Goal: Task Accomplishment & Management: Manage account settings

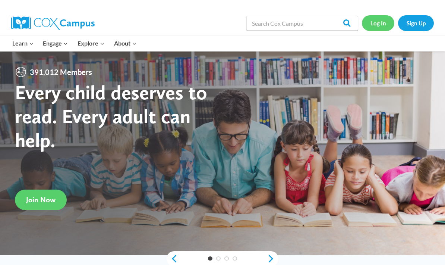
click at [379, 23] on link "Log In" at bounding box center [378, 22] width 32 height 15
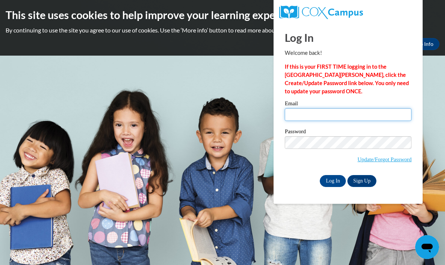
click at [354, 112] on input "Email" at bounding box center [348, 114] width 127 height 13
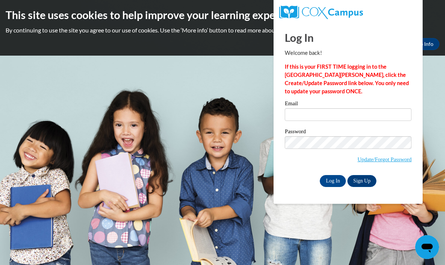
click at [344, 105] on label "Email" at bounding box center [348, 104] width 127 height 7
click at [344, 108] on input "Email" at bounding box center [348, 114] width 127 height 13
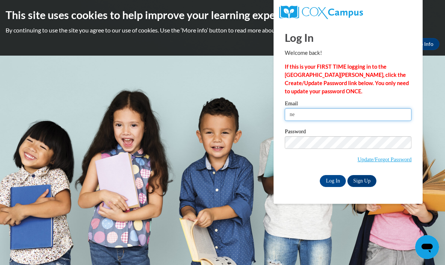
type input "n"
type input "janaetrotter4@gmail.com"
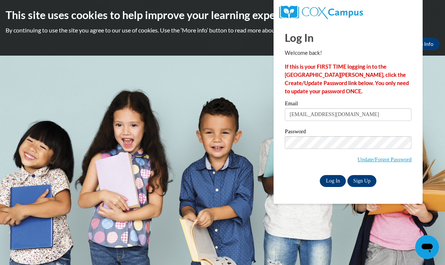
click at [330, 179] on input "Log In" at bounding box center [333, 181] width 26 height 12
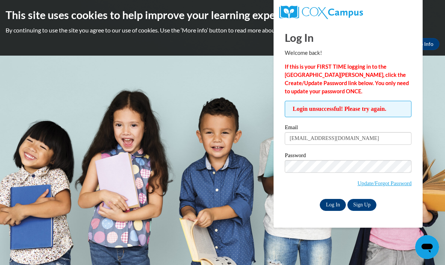
click at [340, 208] on input "Log In" at bounding box center [333, 205] width 26 height 12
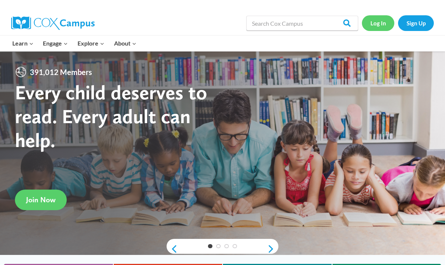
click at [384, 24] on link "Log In" at bounding box center [378, 22] width 32 height 15
click at [381, 28] on link "Log In" at bounding box center [378, 22] width 32 height 15
